Goal: Check status: Check status

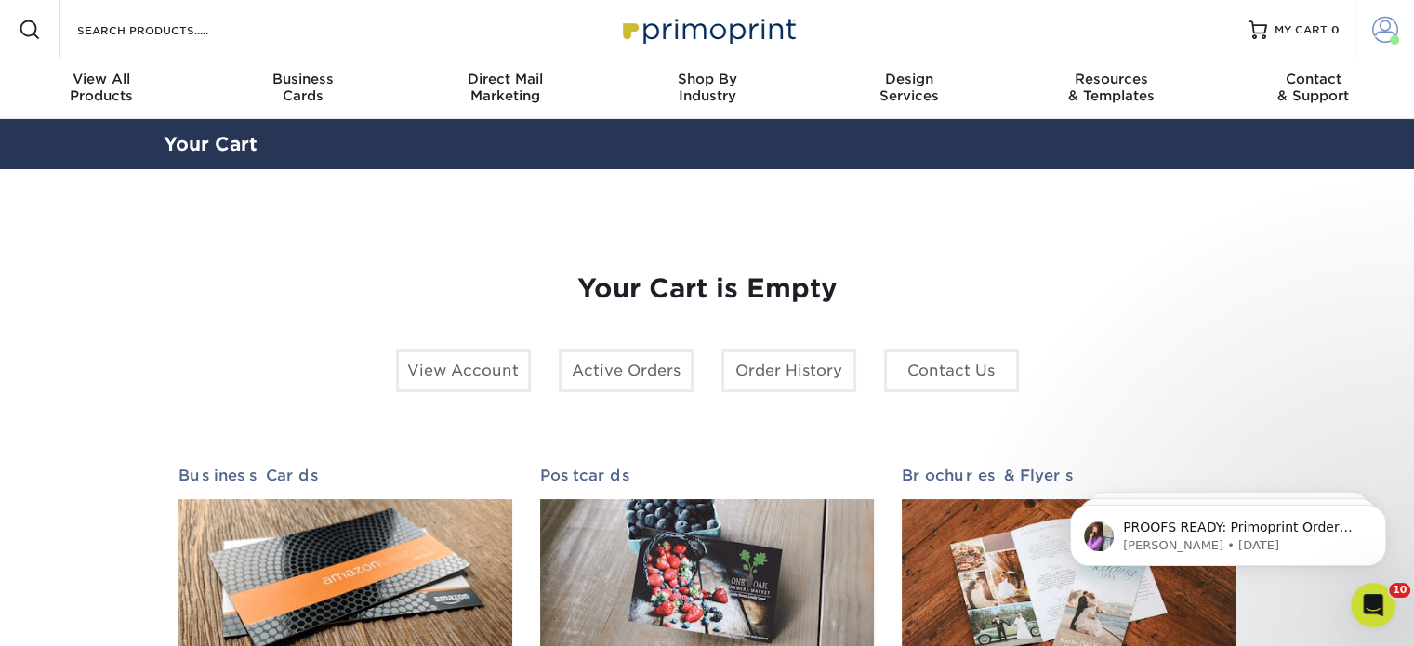
click at [1393, 38] on span at bounding box center [1394, 39] width 9 height 9
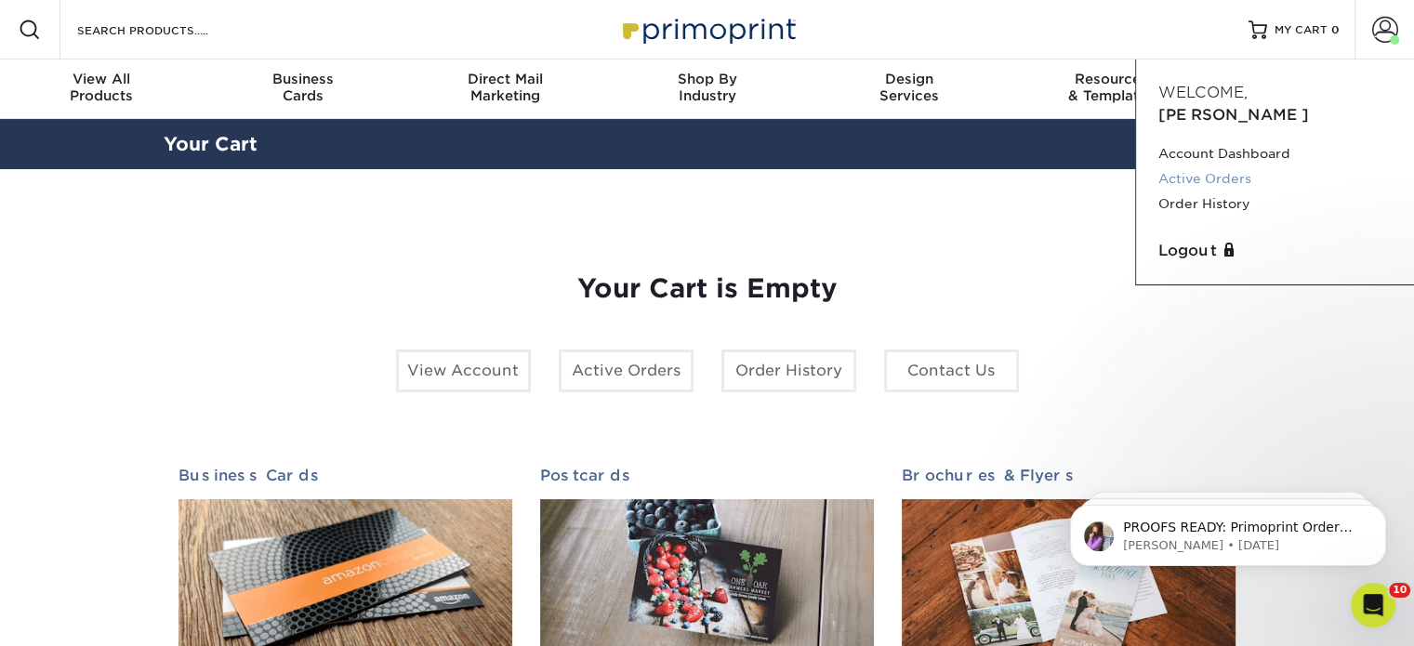
click at [1212, 166] on link "Active Orders" at bounding box center [1275, 178] width 233 height 25
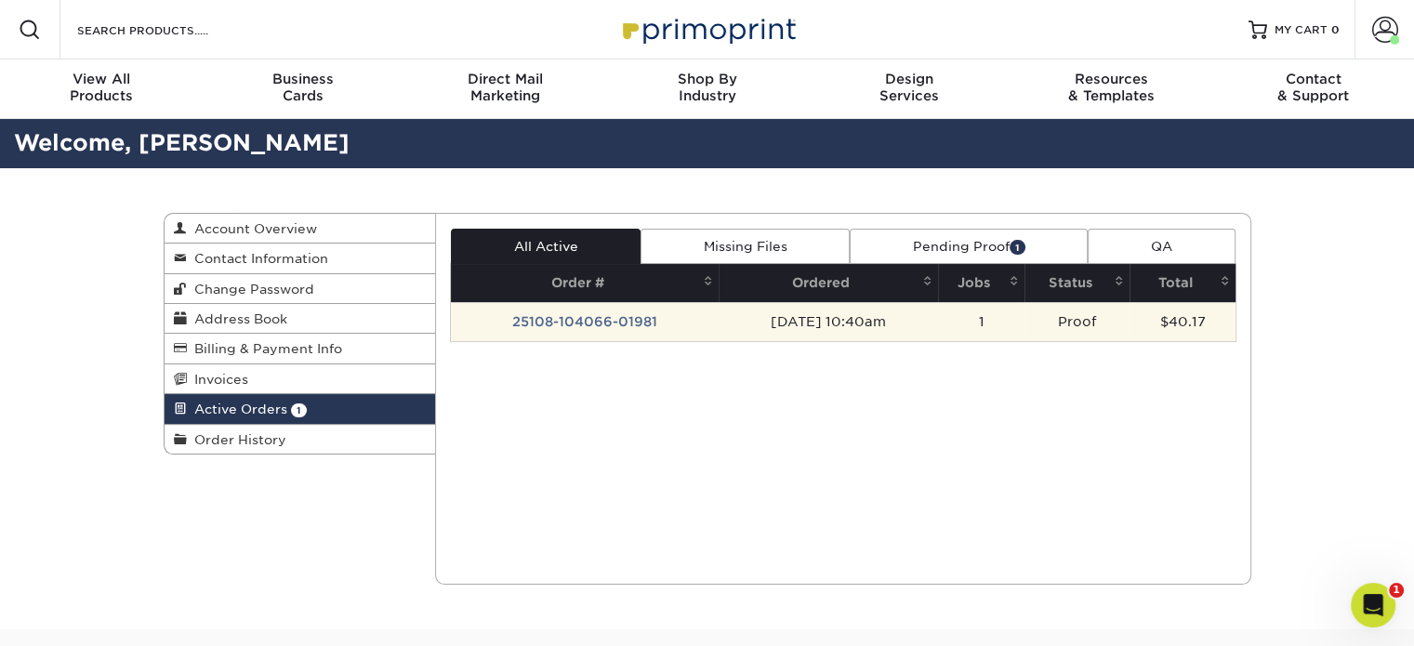
click at [590, 317] on td "25108-104066-01981" at bounding box center [585, 321] width 268 height 39
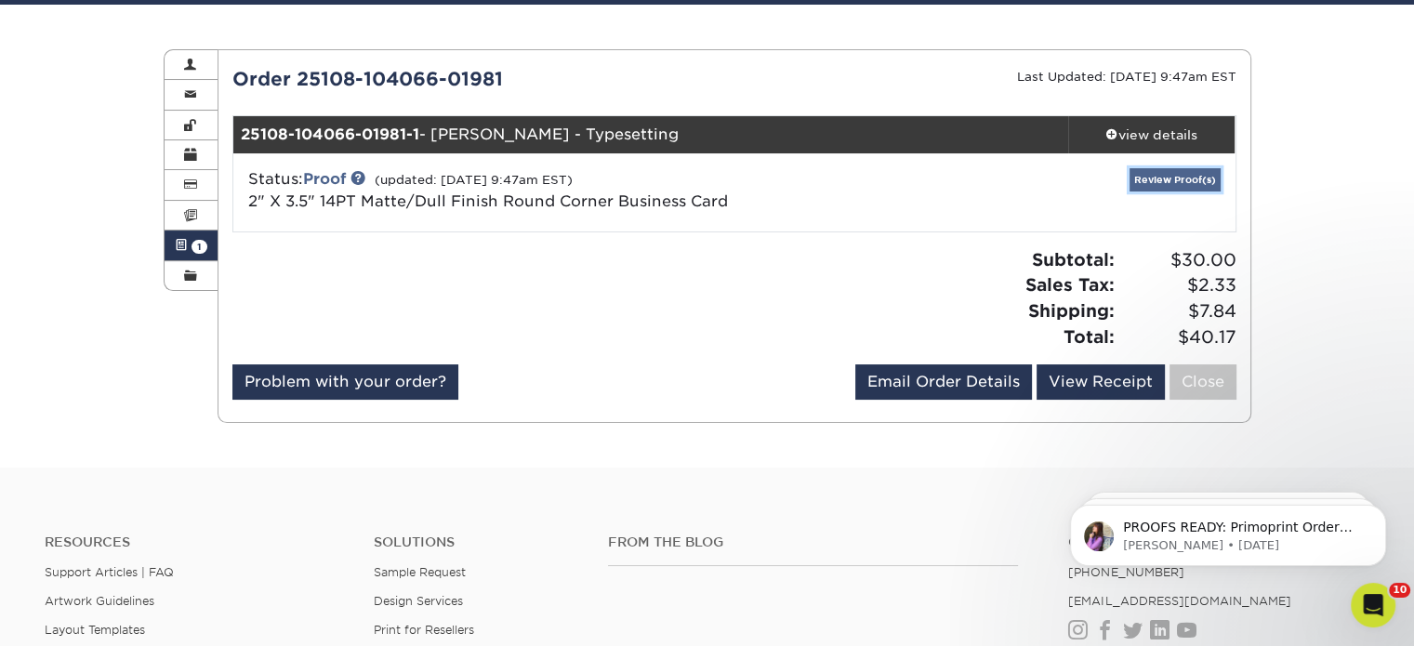
click at [1174, 178] on link "Review Proof(s)" at bounding box center [1175, 179] width 91 height 23
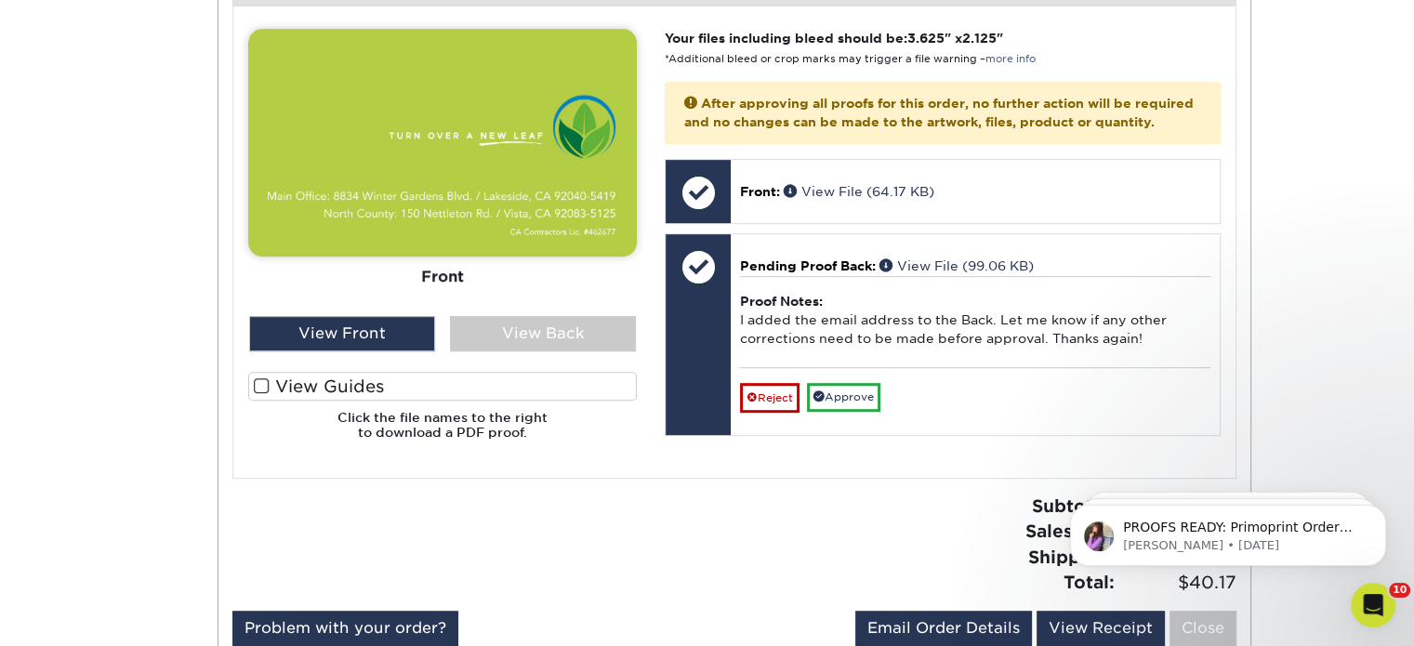
scroll to position [818, 0]
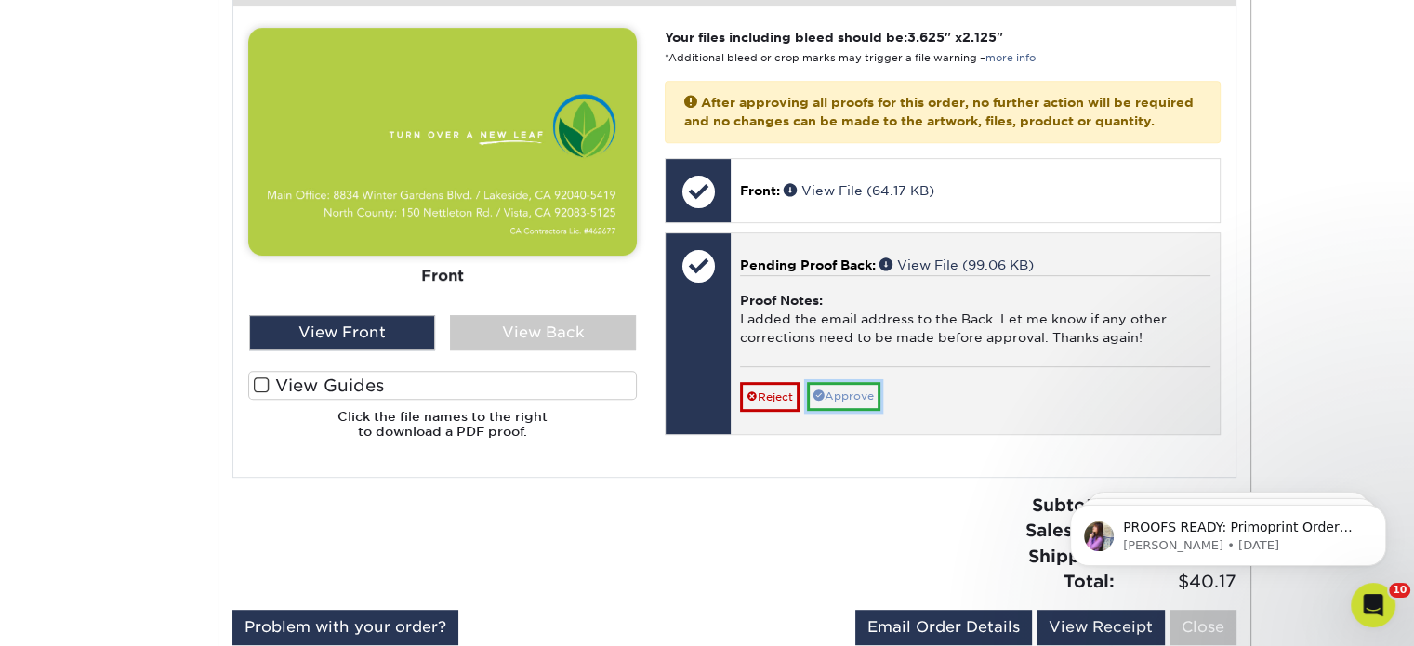
click at [841, 411] on link "Approve" at bounding box center [843, 396] width 73 height 29
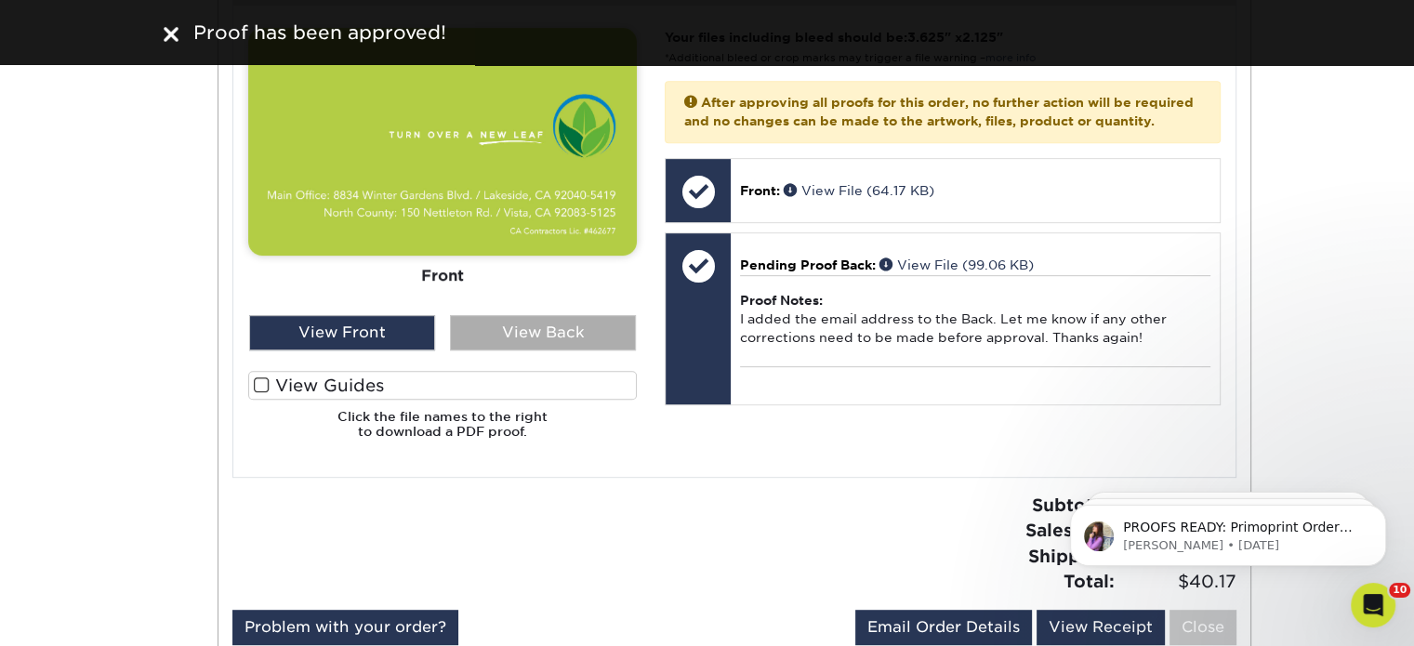
click at [513, 324] on div "View Back" at bounding box center [543, 332] width 186 height 35
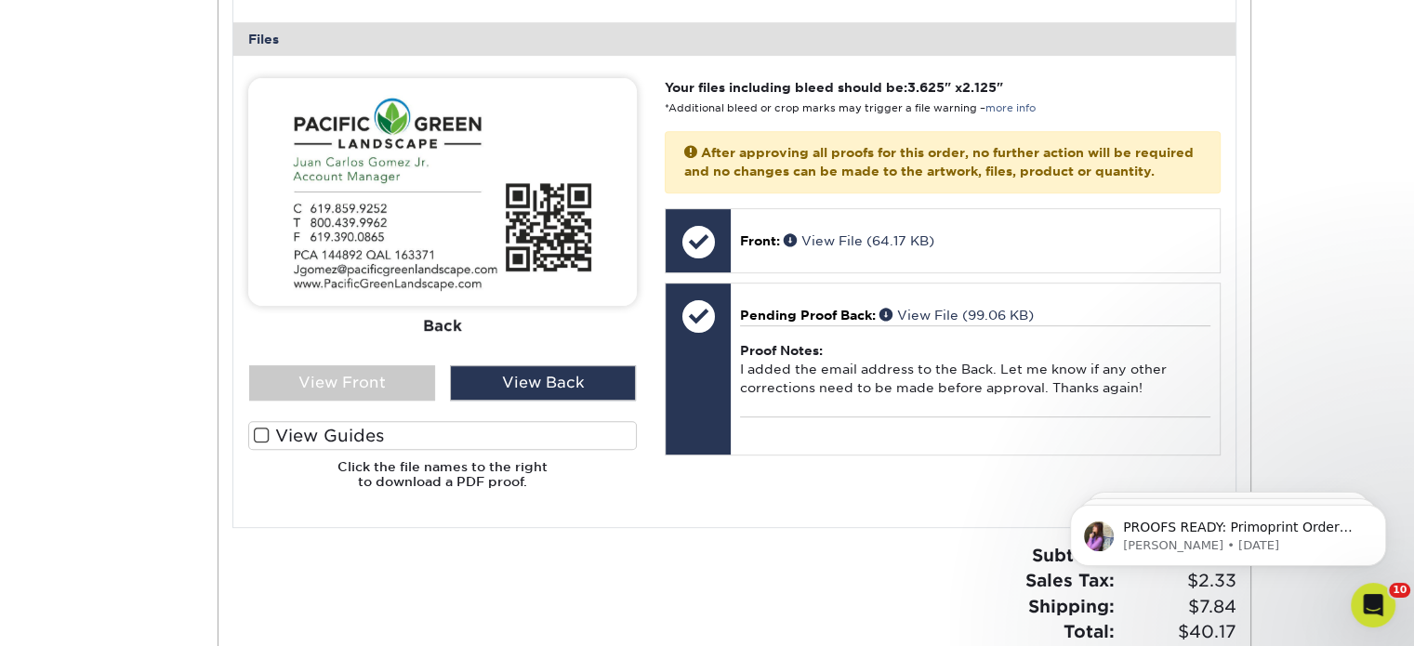
scroll to position [769, 0]
click at [265, 428] on span at bounding box center [262, 435] width 16 height 18
click at [0, 0] on input "View Guides" at bounding box center [0, 0] width 0 height 0
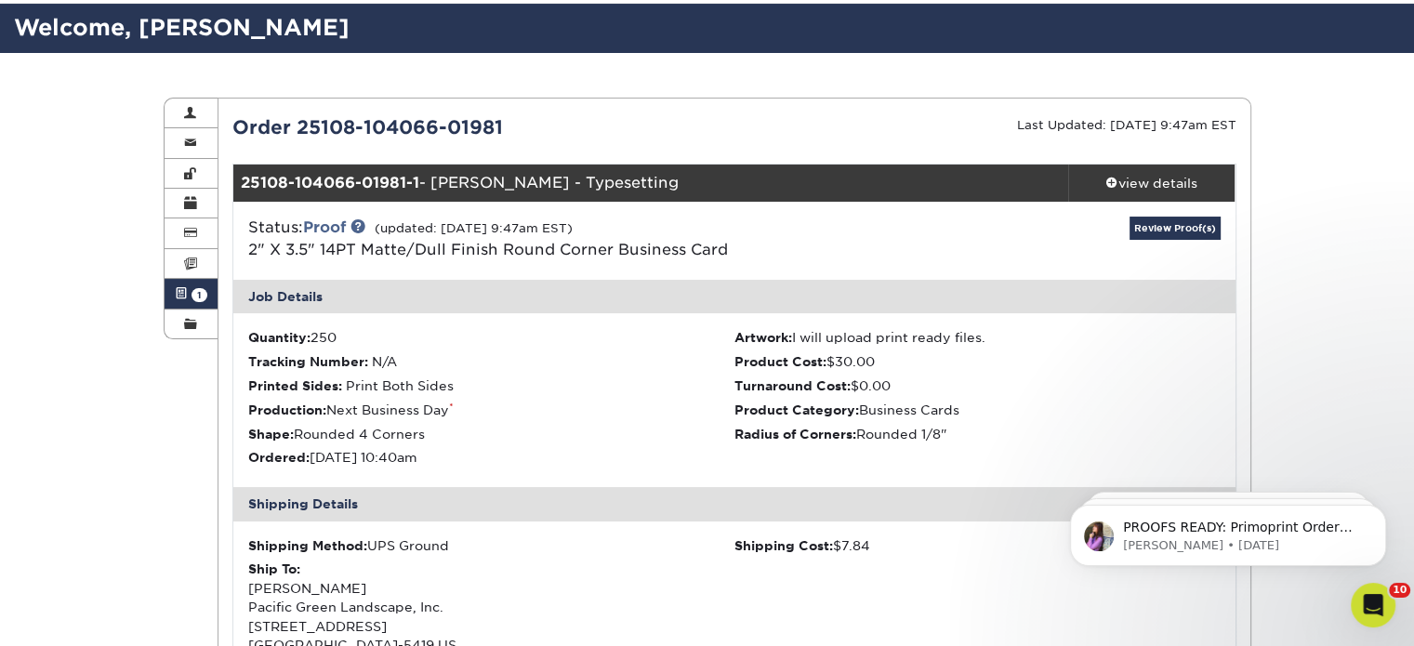
scroll to position [0, 0]
